Goal: Task Accomplishment & Management: Manage account settings

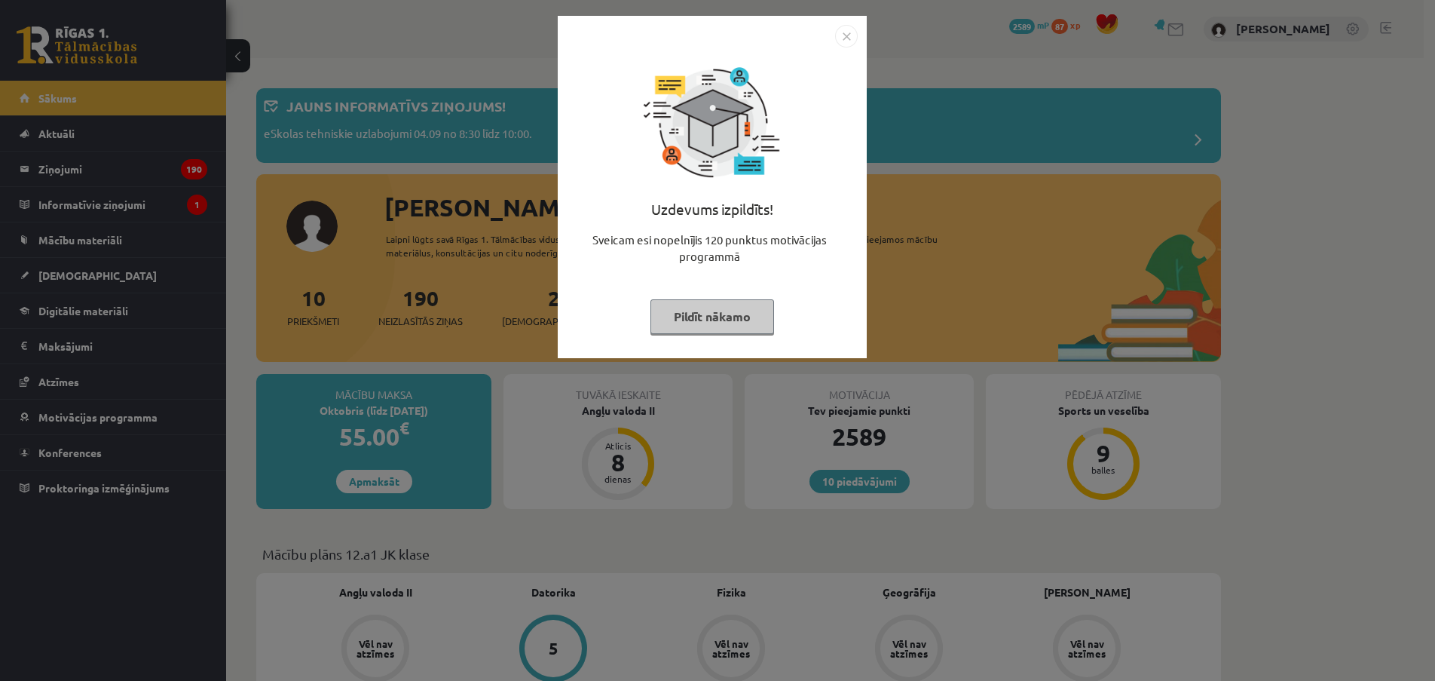
click at [844, 39] on img "Close" at bounding box center [846, 36] width 23 height 23
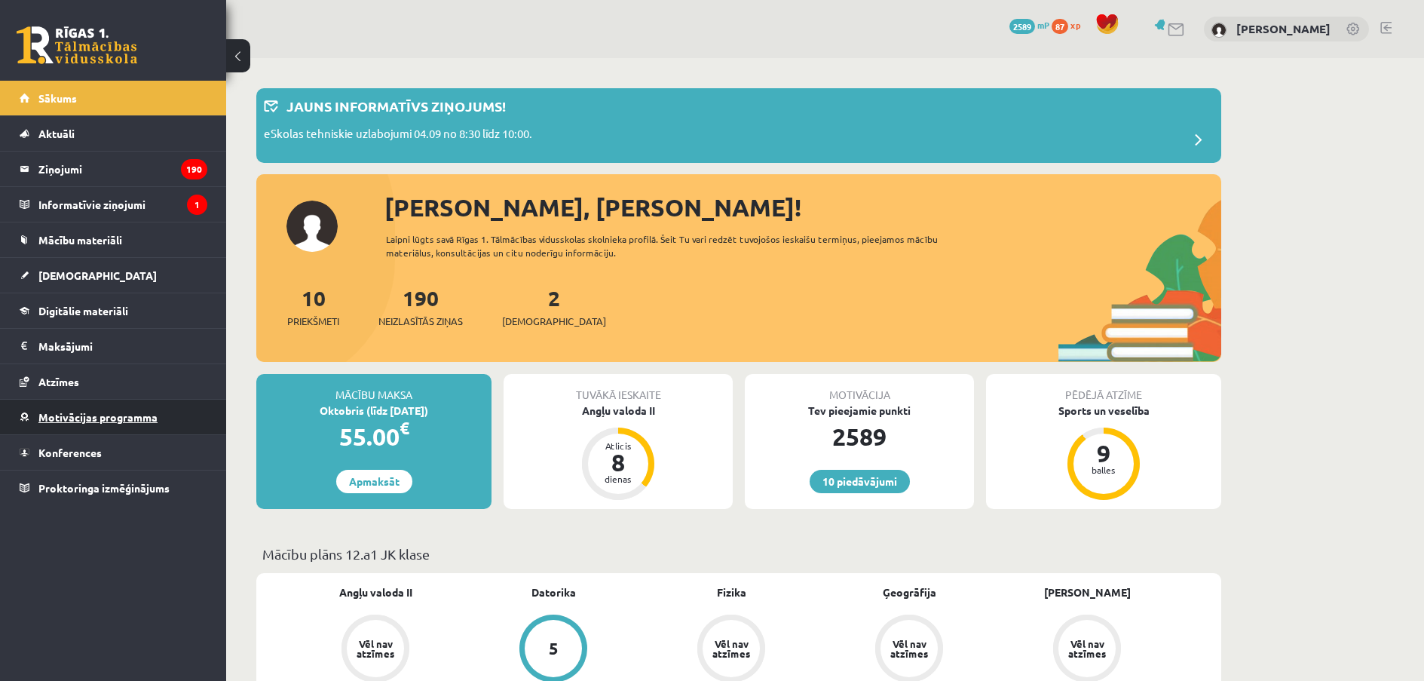
click at [132, 415] on span "Motivācijas programma" at bounding box center [97, 417] width 119 height 14
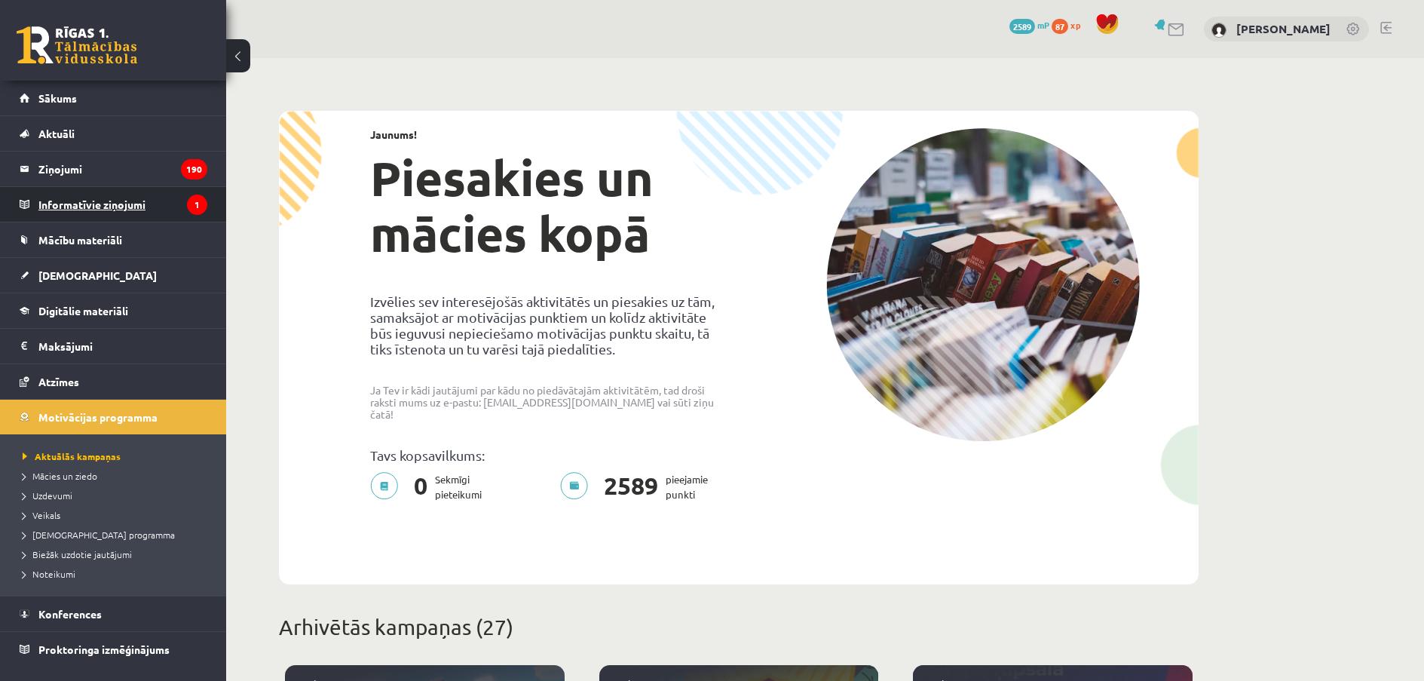
click at [103, 192] on legend "Informatīvie ziņojumi 1" at bounding box center [122, 204] width 169 height 35
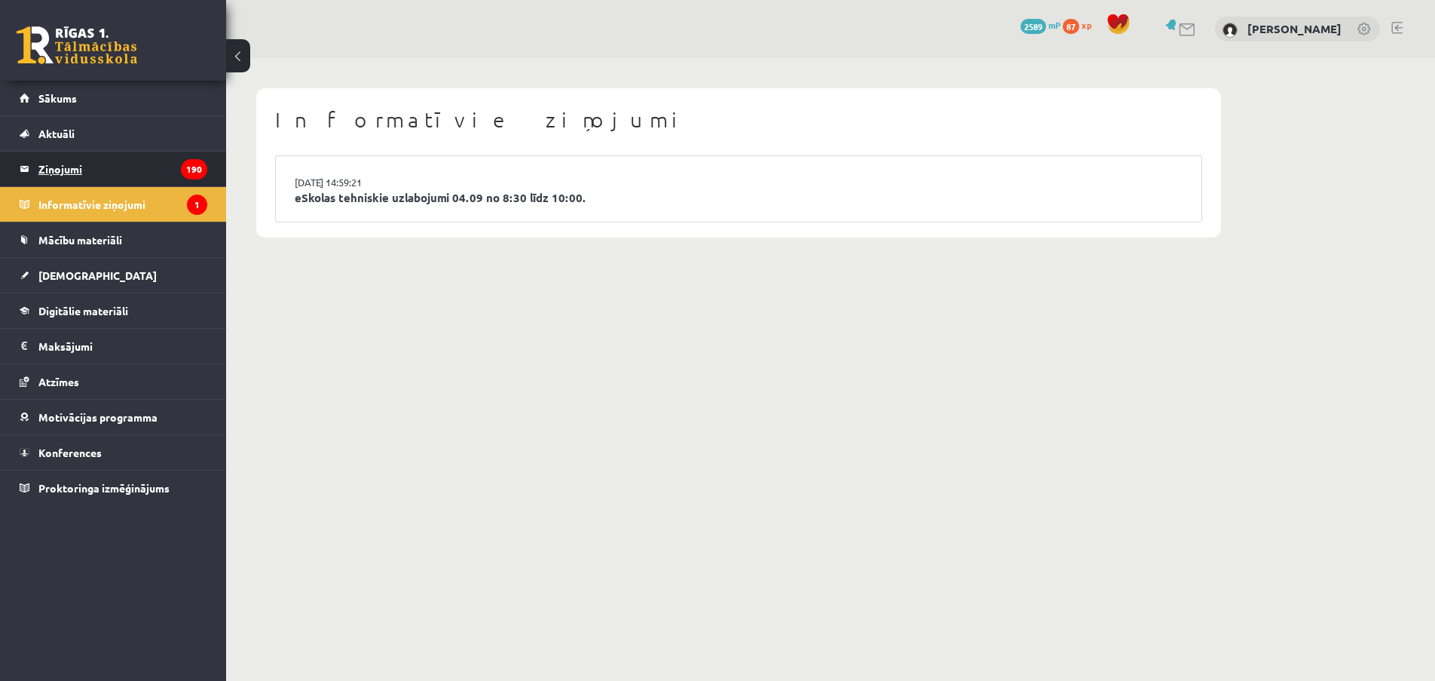
click at [111, 173] on legend "Ziņojumi 190" at bounding box center [122, 169] width 169 height 35
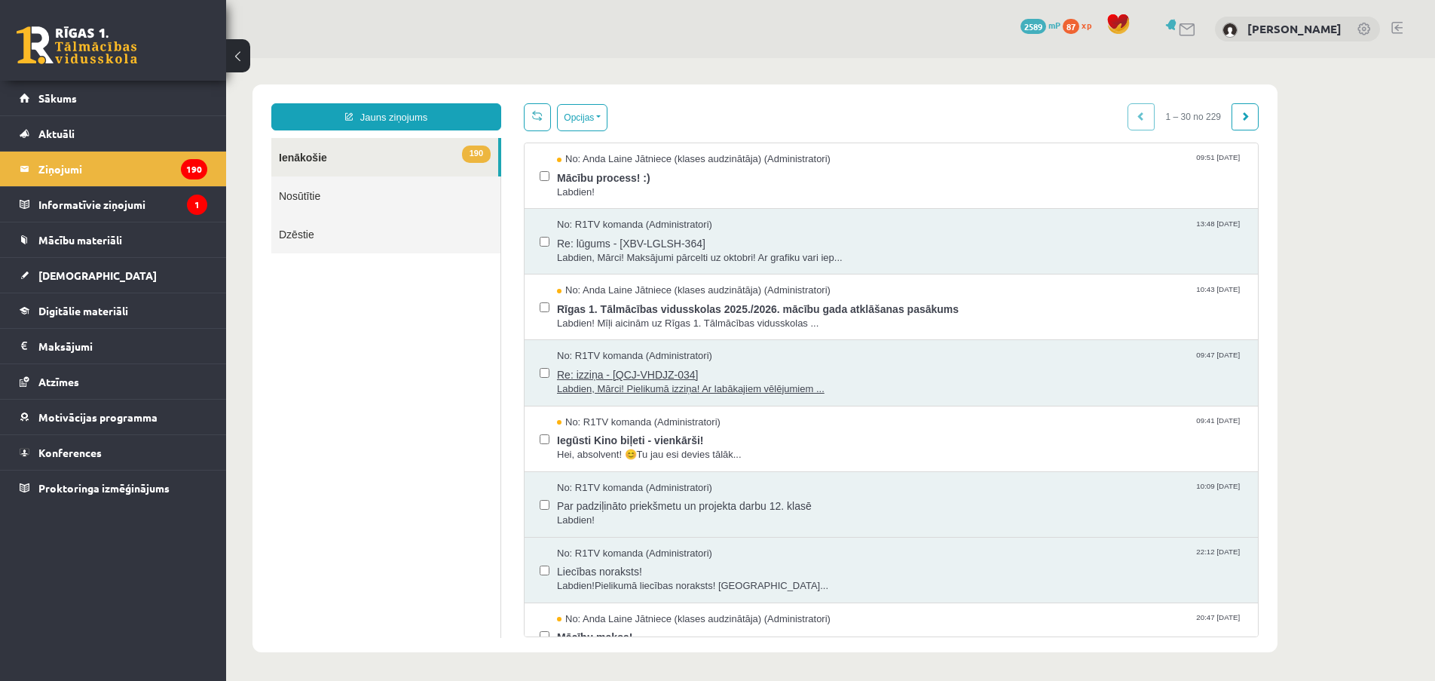
click at [626, 391] on span "Labdien, Mārci! Pielikumā izziņa! Ar labākajiem vēlējumiem ..." at bounding box center [900, 389] width 686 height 14
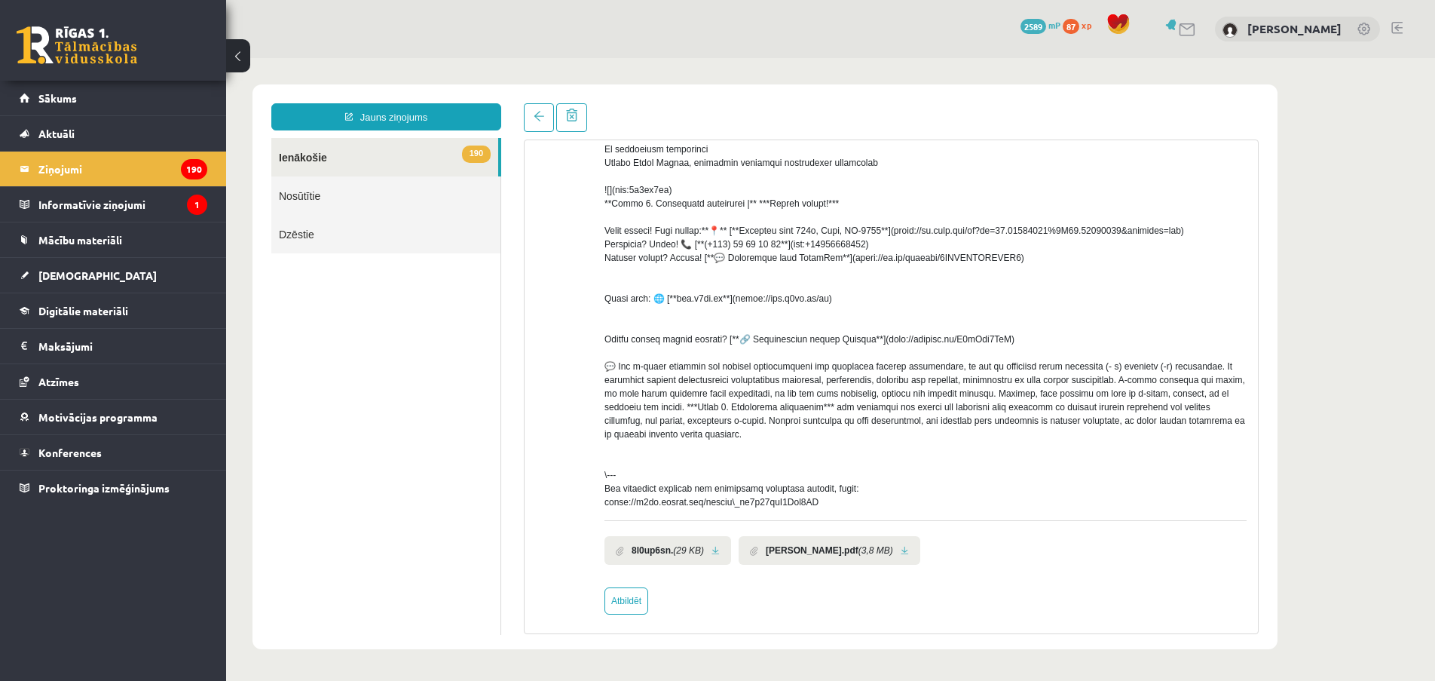
scroll to position [167, 0]
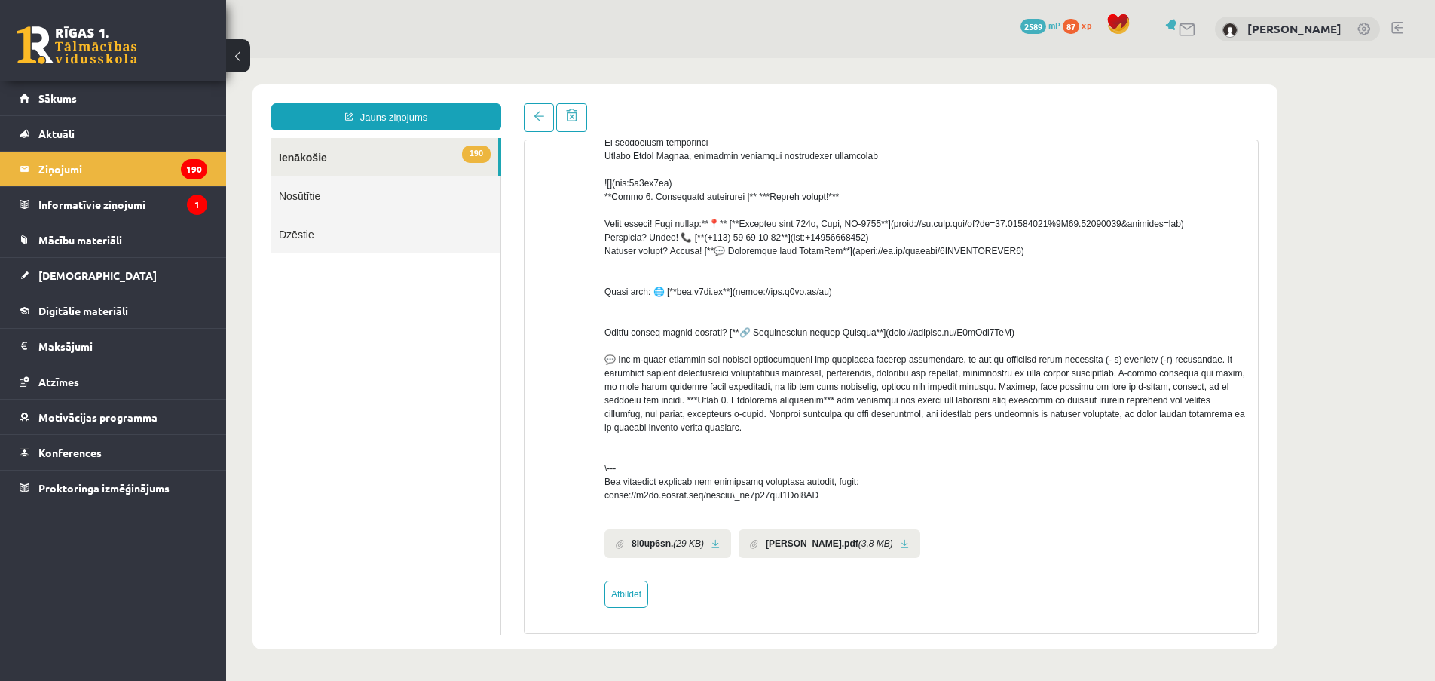
click at [901, 547] on link at bounding box center [905, 544] width 8 height 10
